Goal: Use online tool/utility: Utilize a website feature to perform a specific function

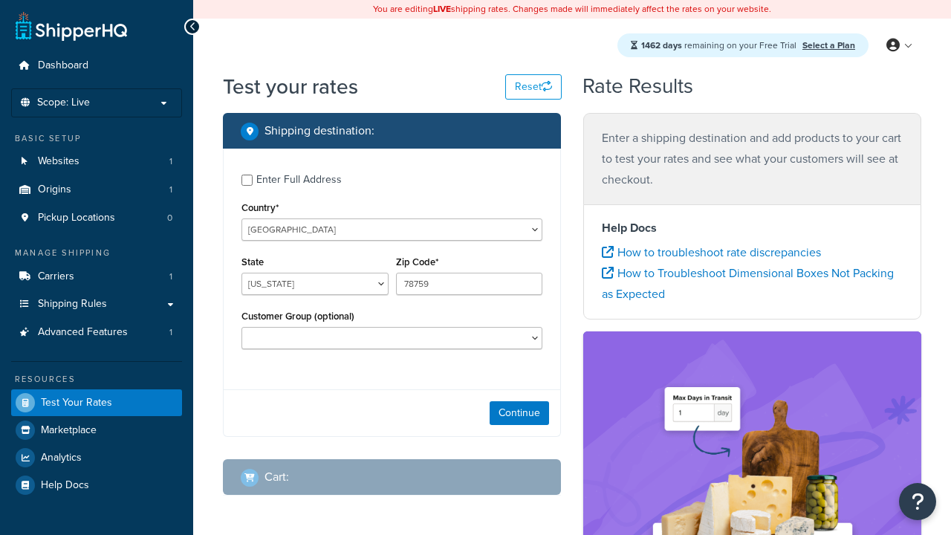
select select "[GEOGRAPHIC_DATA]"
click at [608, 253] on icon at bounding box center [608, 252] width 12 height 12
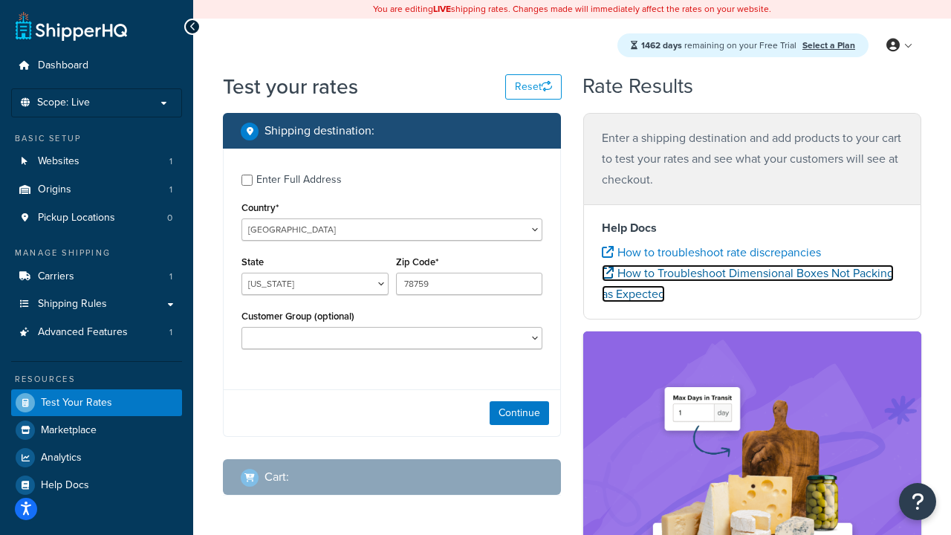
click at [608, 273] on icon at bounding box center [608, 273] width 12 height 12
